Goal: Navigation & Orientation: Find specific page/section

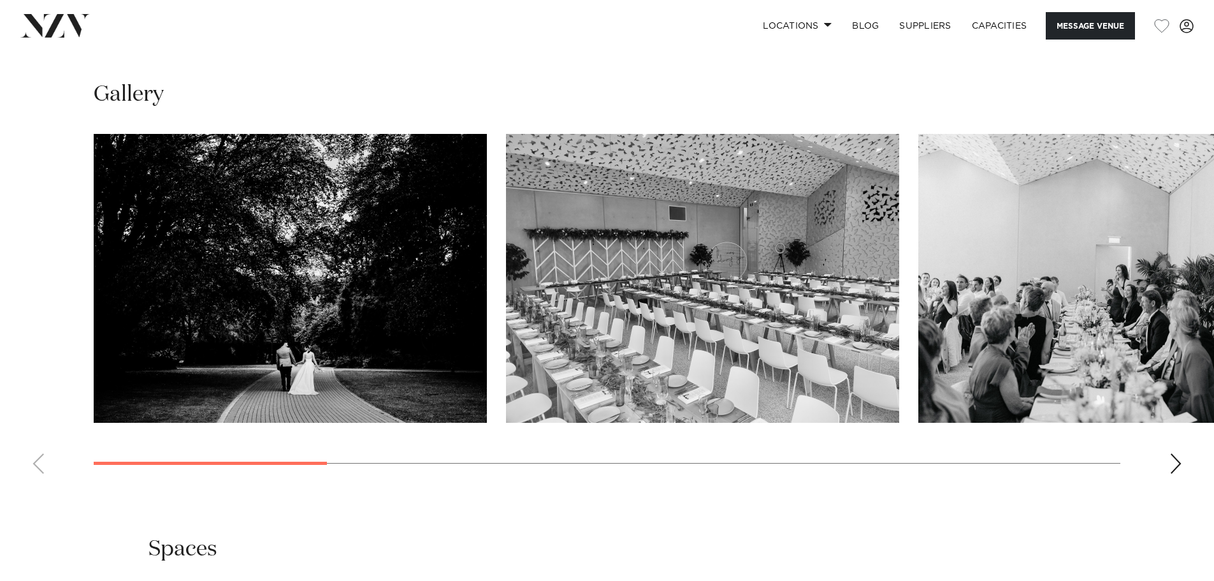
scroll to position [1211, 0]
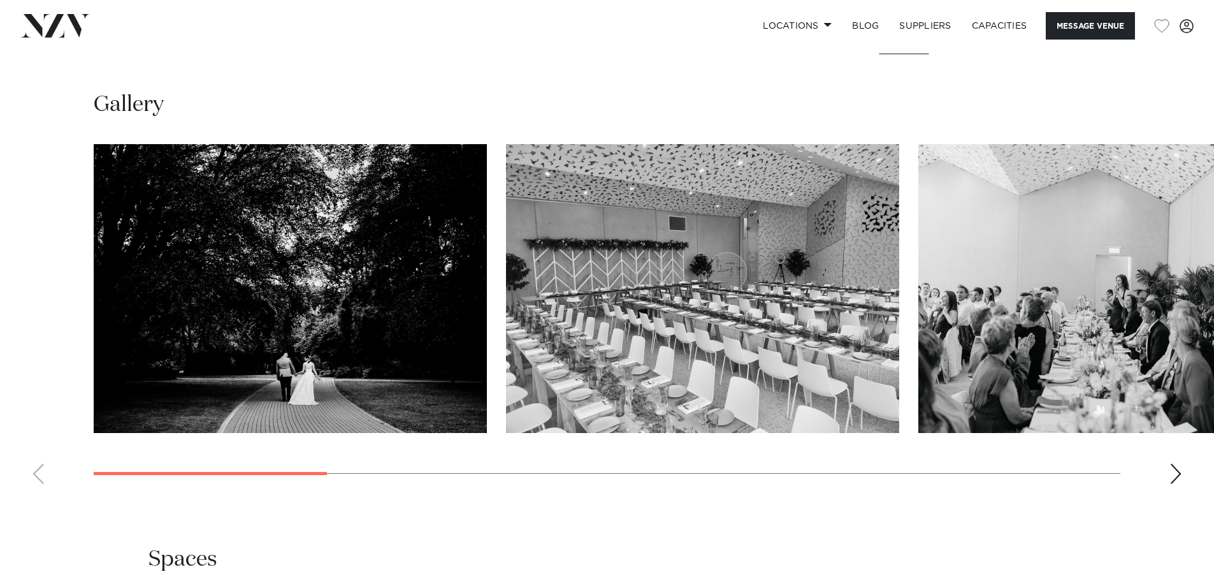
click at [1177, 466] on div "Next slide" at bounding box center [1176, 473] width 13 height 20
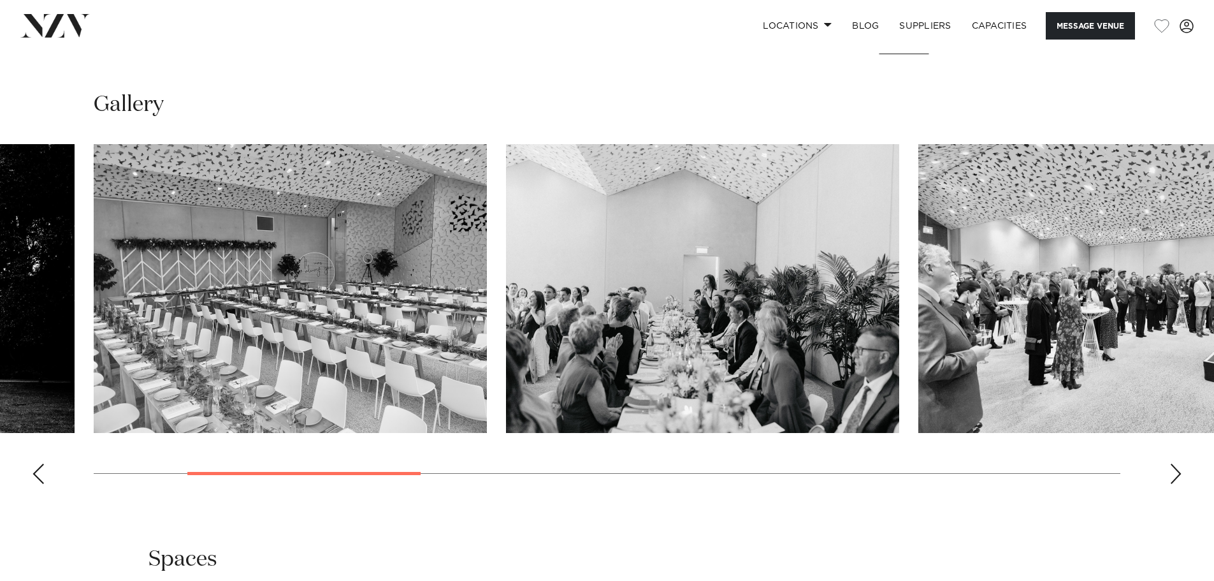
click at [1175, 465] on div "Next slide" at bounding box center [1176, 473] width 13 height 20
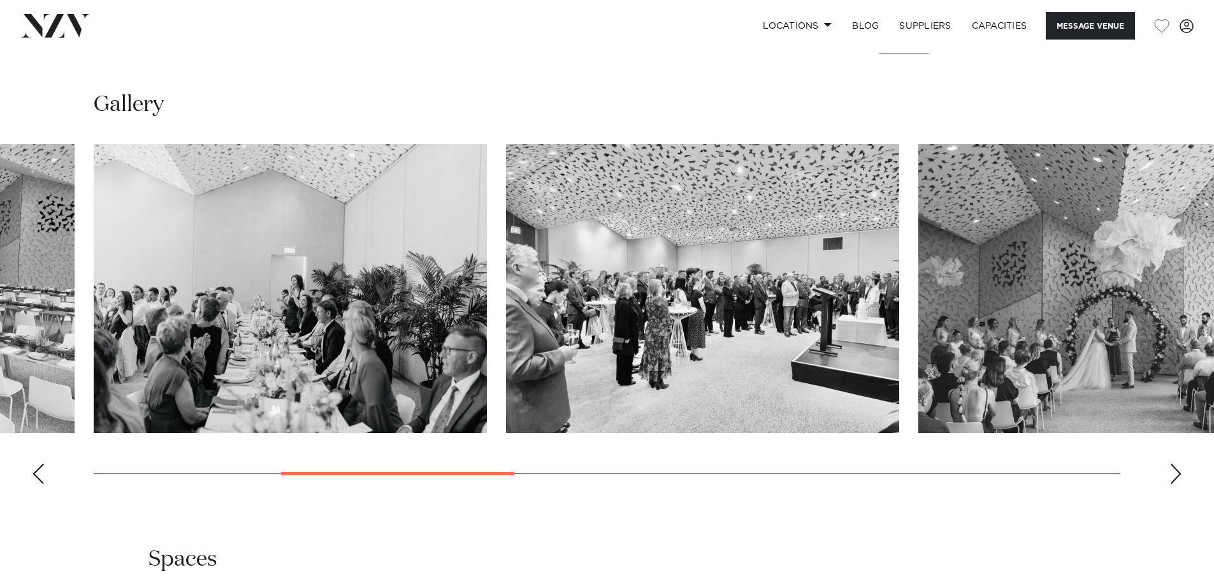
click at [1175, 465] on div "Next slide" at bounding box center [1176, 473] width 13 height 20
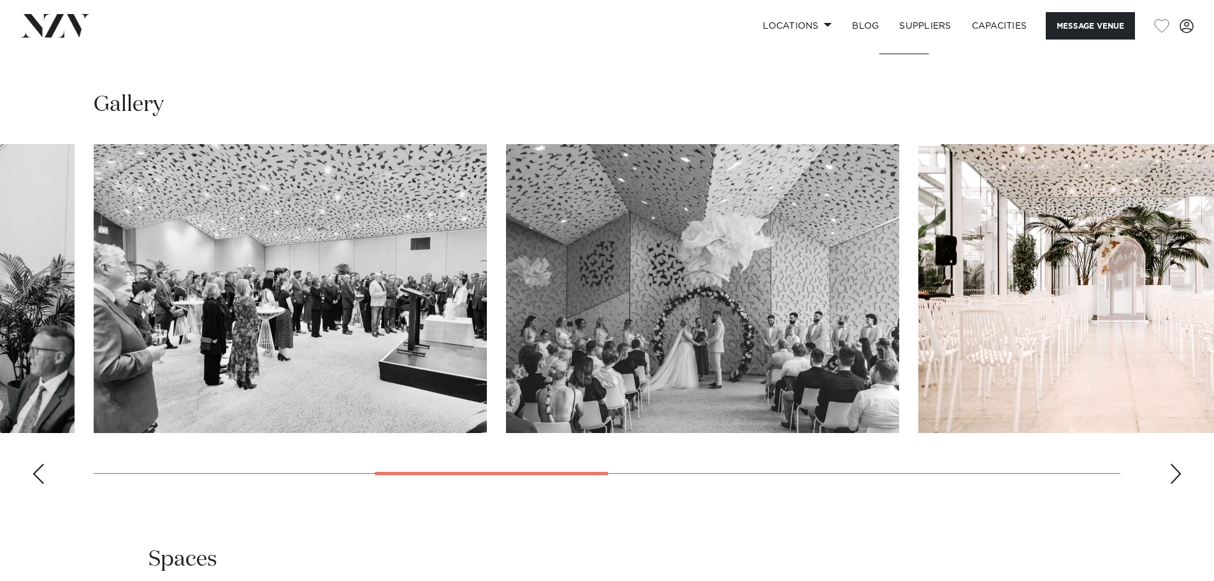
click at [1175, 465] on div "Next slide" at bounding box center [1176, 473] width 13 height 20
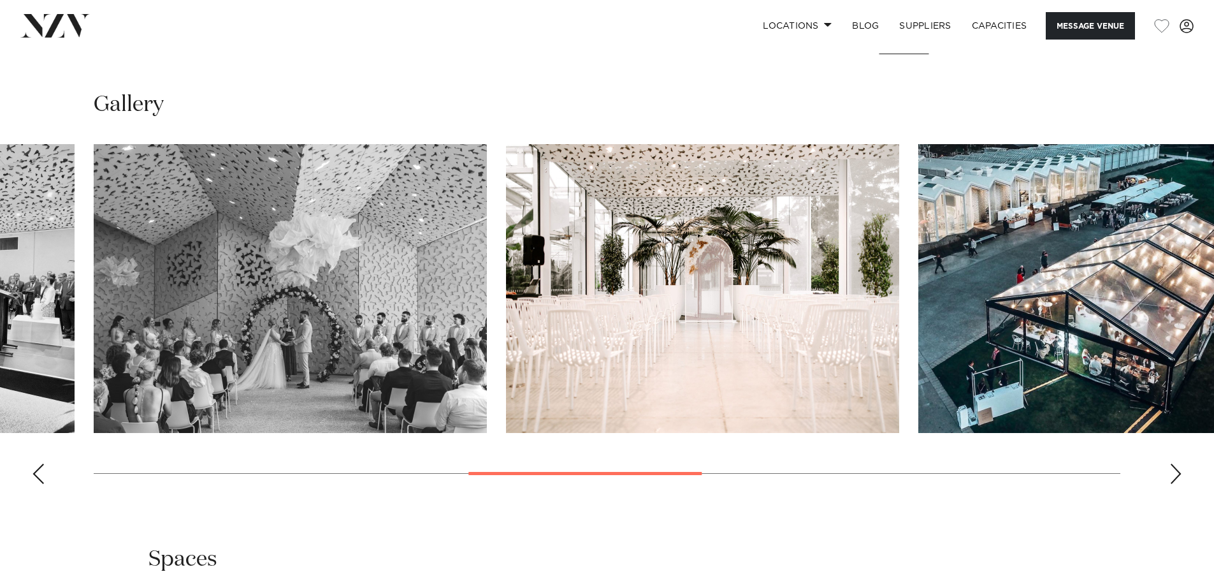
click at [1175, 465] on div "Next slide" at bounding box center [1176, 473] width 13 height 20
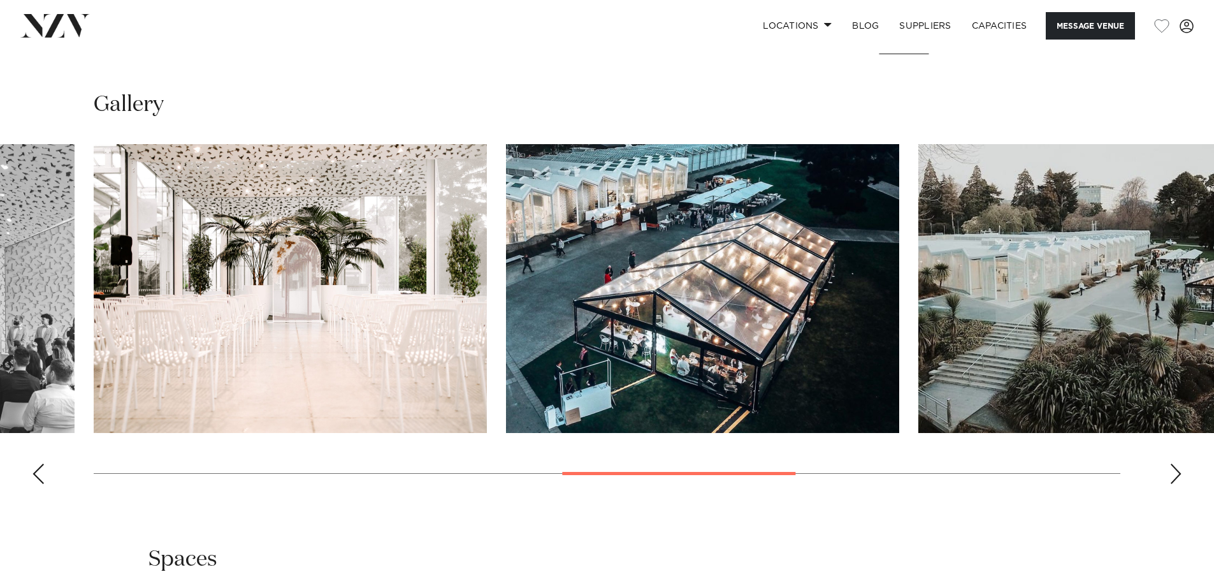
click at [1175, 465] on div "Next slide" at bounding box center [1176, 473] width 13 height 20
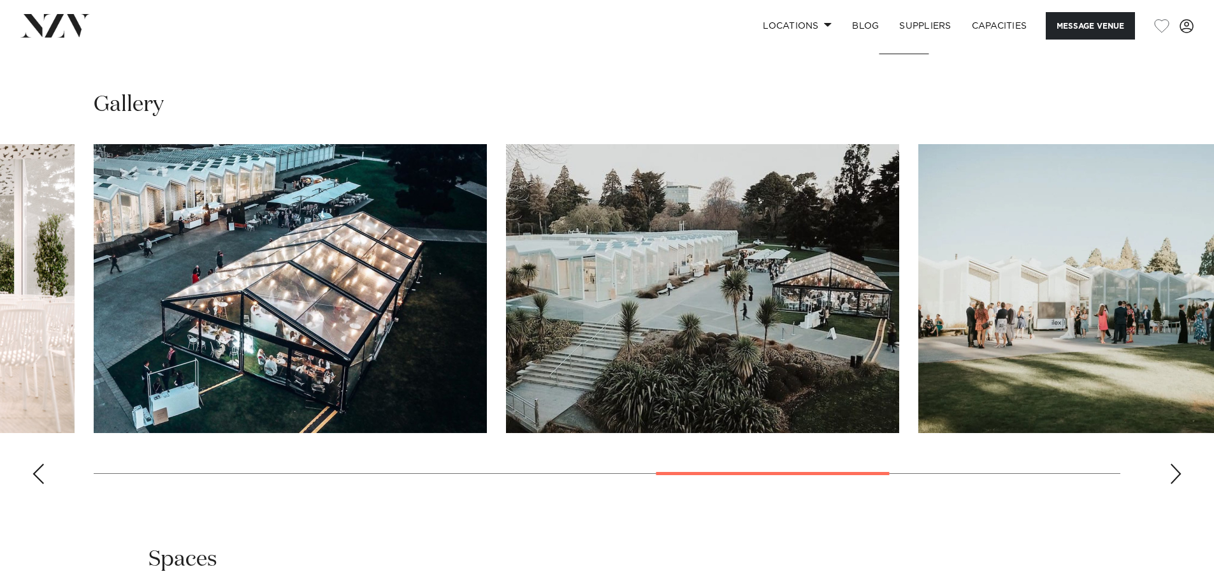
click at [1175, 465] on div "Next slide" at bounding box center [1176, 473] width 13 height 20
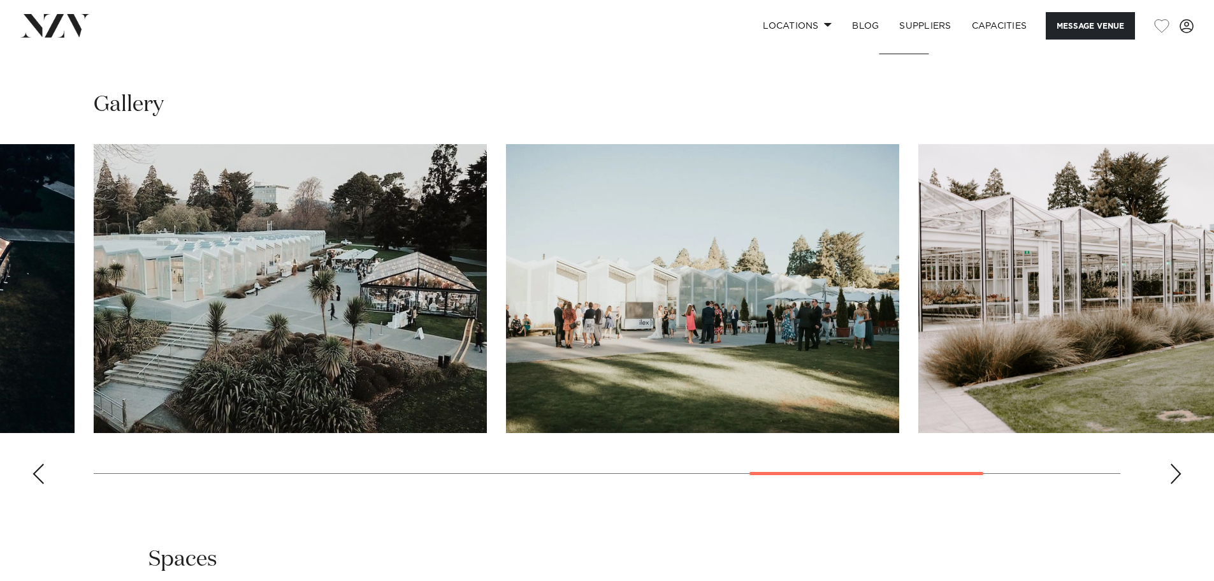
click at [1175, 466] on div "Next slide" at bounding box center [1176, 473] width 13 height 20
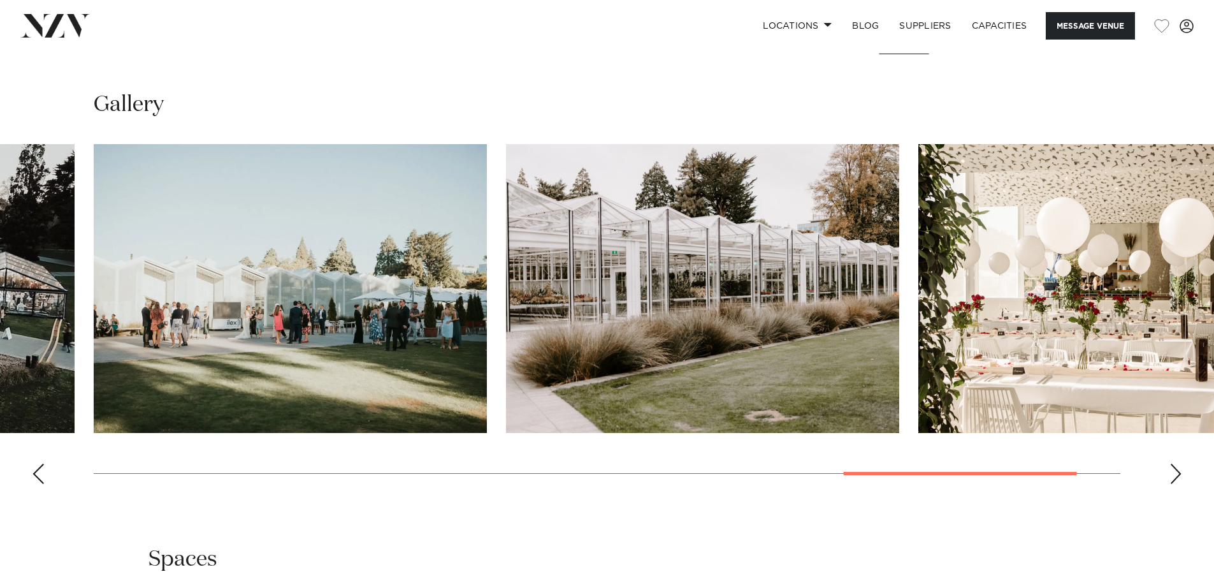
click at [1175, 466] on div "Next slide" at bounding box center [1176, 473] width 13 height 20
